Goal: Task Accomplishment & Management: Complete application form

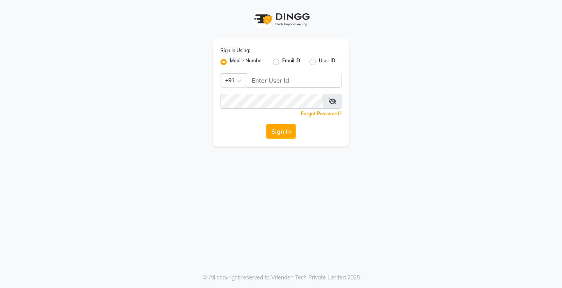
click at [258, 81] on input "Username" at bounding box center [294, 80] width 95 height 15
type input "9895841501"
click at [281, 131] on button "Sign In" at bounding box center [281, 131] width 30 height 15
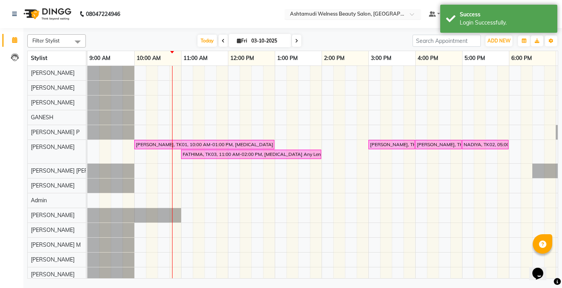
click at [419, 15] on span at bounding box center [415, 16] width 10 height 8
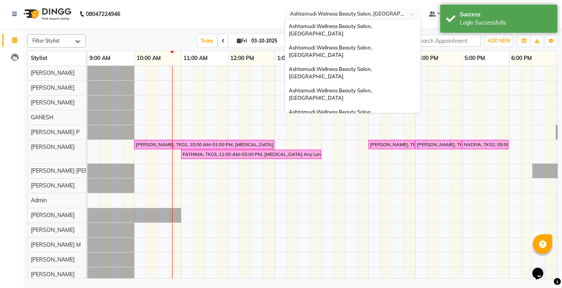
scroll to position [111, 0]
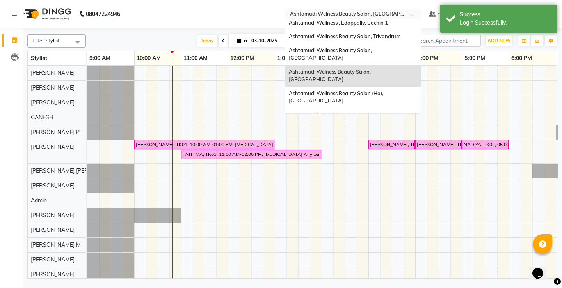
click at [373, 133] on span "Ashtamudi Wellness Beauty Salon, [GEOGRAPHIC_DATA]" at bounding box center [331, 140] width 84 height 14
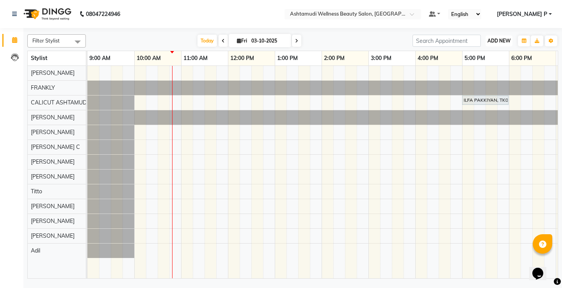
click at [501, 40] on span "ADD NEW" at bounding box center [498, 41] width 23 height 6
click at [495, 58] on button "Add Appointment" at bounding box center [481, 56] width 62 height 10
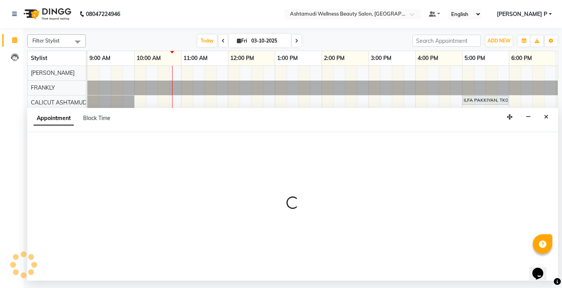
select select "600"
select select "tentative"
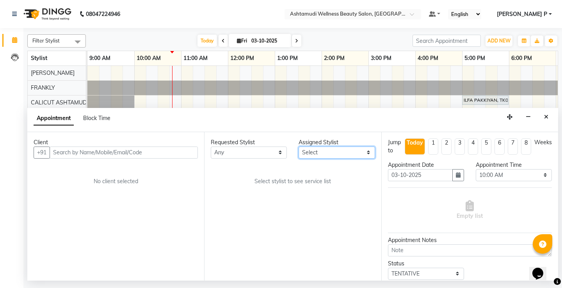
click at [366, 153] on select "Select [PERSON_NAME] [PERSON_NAME] [PERSON_NAME] CALICUT ASHTAMUDI FRANKLY KRIS…" at bounding box center [337, 153] width 76 height 12
select select "27314"
click at [299, 147] on select "Select [PERSON_NAME] [PERSON_NAME] [PERSON_NAME] CALICUT ASHTAMUDI FRANKLY KRIS…" at bounding box center [337, 153] width 76 height 12
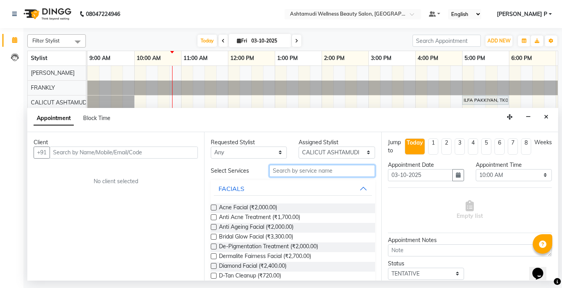
click at [282, 172] on input "text" at bounding box center [321, 171] width 105 height 12
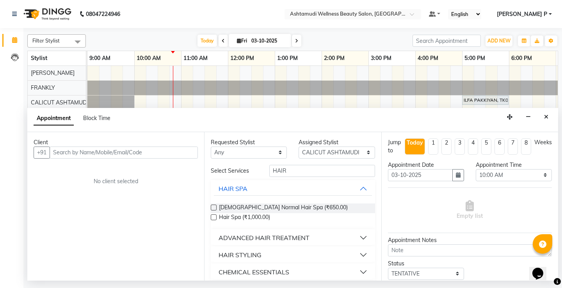
click at [251, 252] on div "HAIR STYLING" at bounding box center [240, 255] width 43 height 9
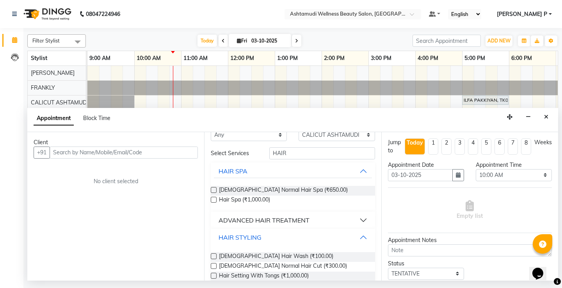
scroll to position [15, 0]
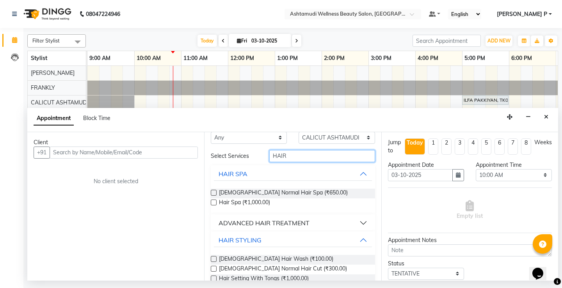
click at [290, 155] on input "HAIR" at bounding box center [321, 156] width 105 height 12
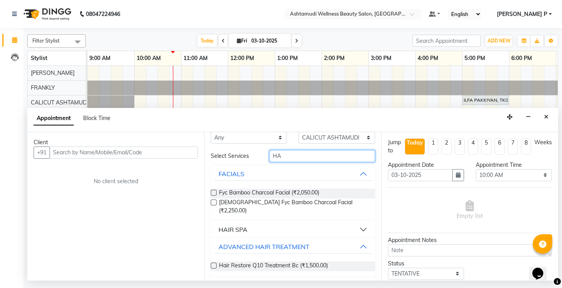
type input "H"
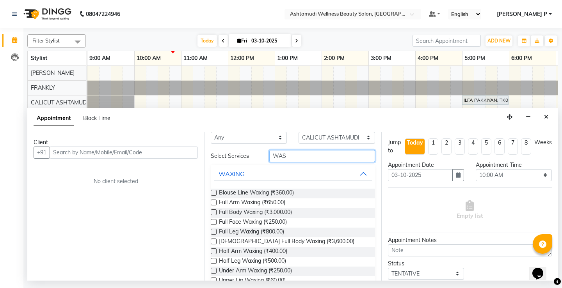
scroll to position [0, 0]
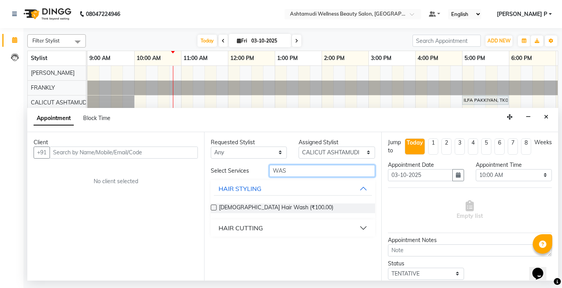
type input "WAS"
click at [251, 225] on div "HAIR CUTTING" at bounding box center [241, 228] width 44 height 9
